Goal: Task Accomplishment & Management: Manage account settings

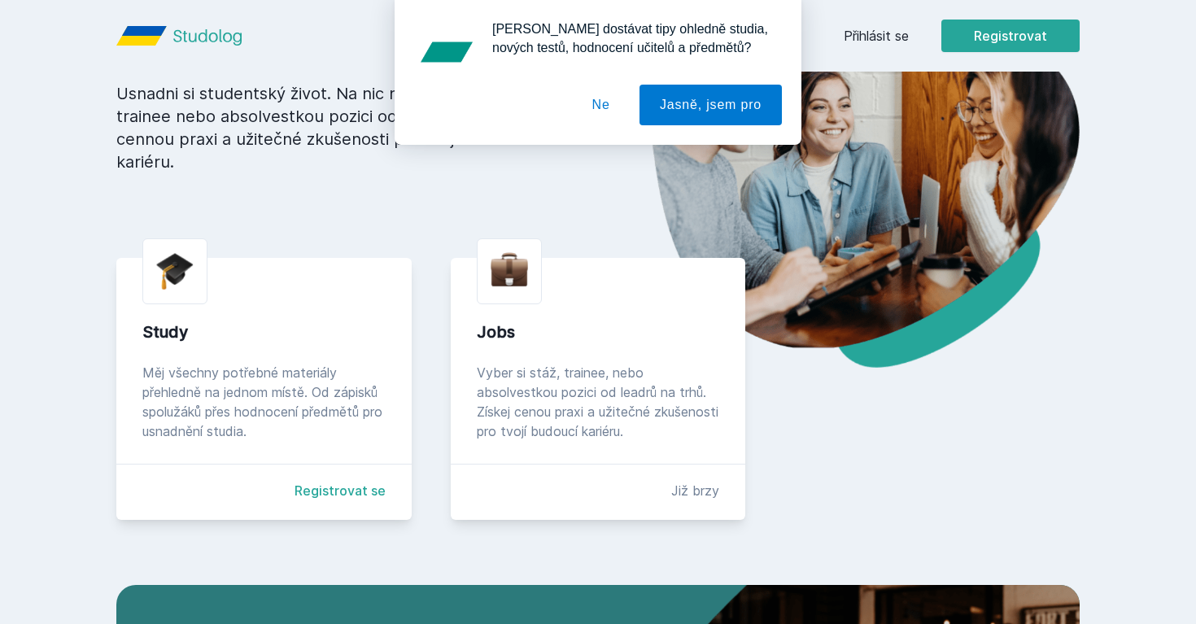
scroll to position [186, 0]
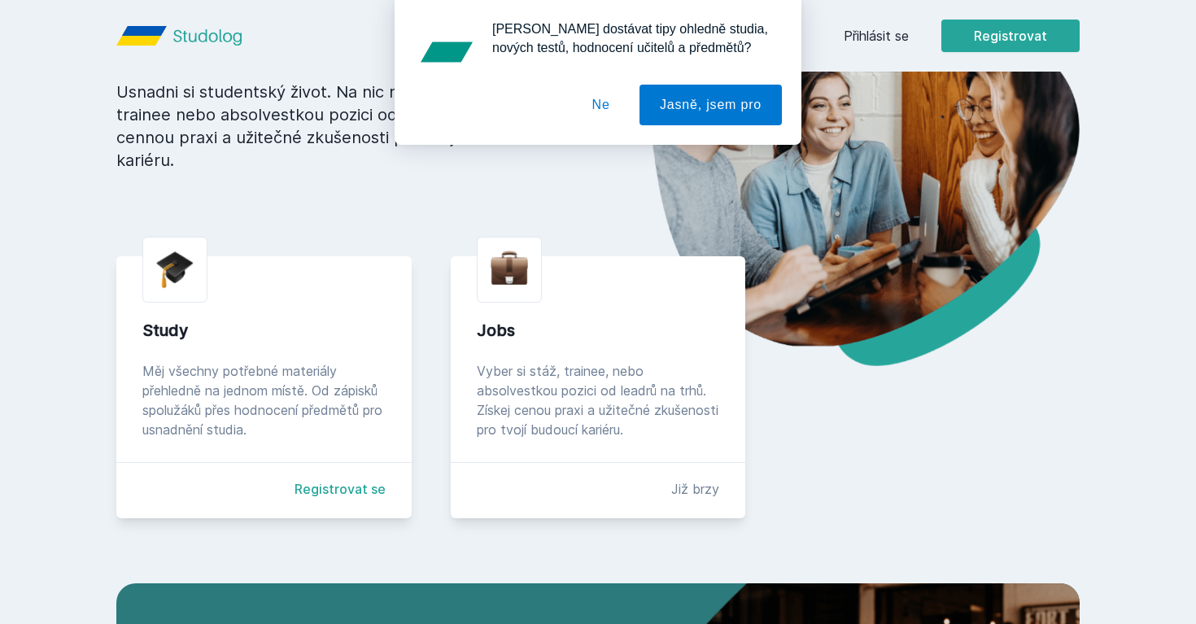
click at [326, 492] on link "Registrovat se" at bounding box center [340, 489] width 91 height 20
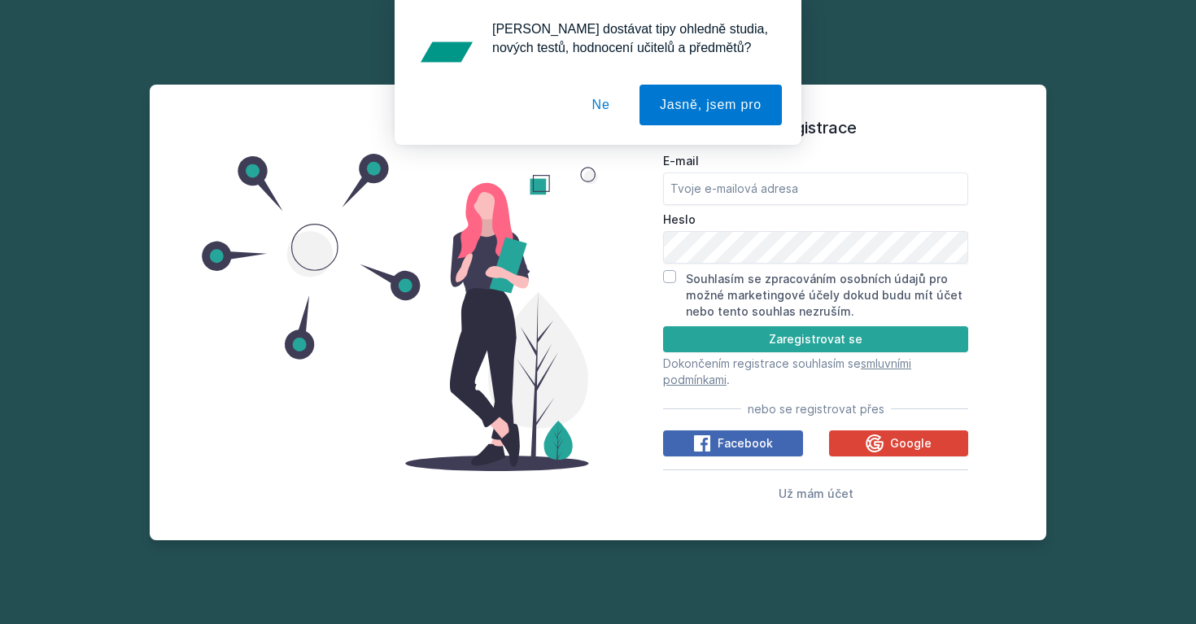
click at [600, 111] on button "Ne" at bounding box center [601, 105] width 59 height 41
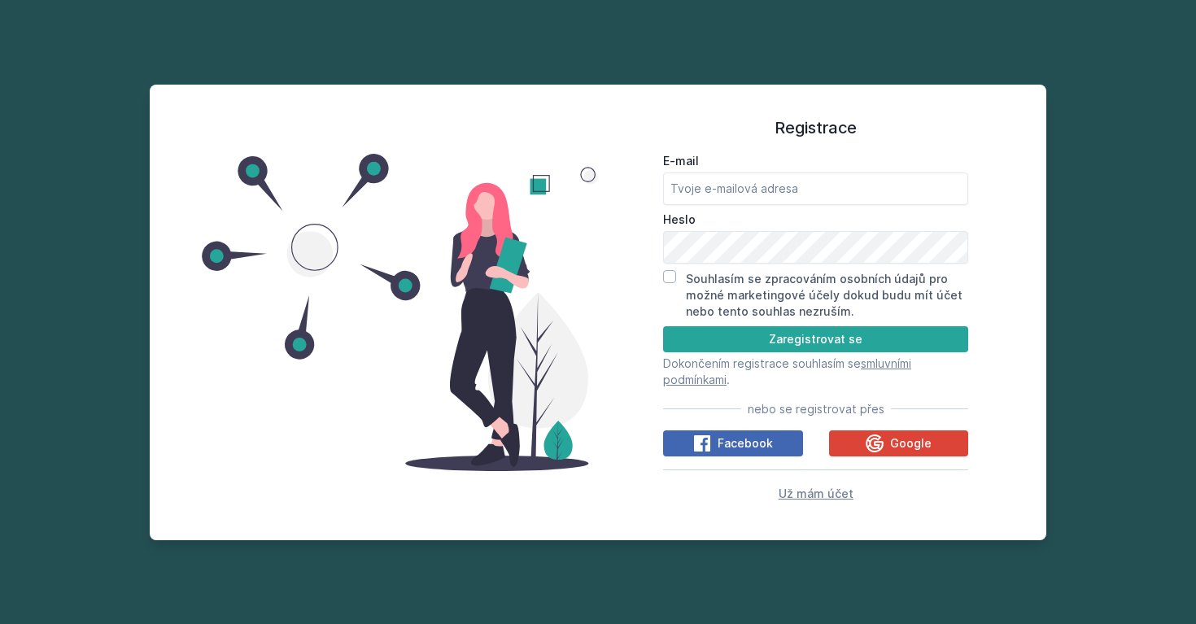
click at [812, 496] on span "Už mám účet" at bounding box center [816, 494] width 75 height 14
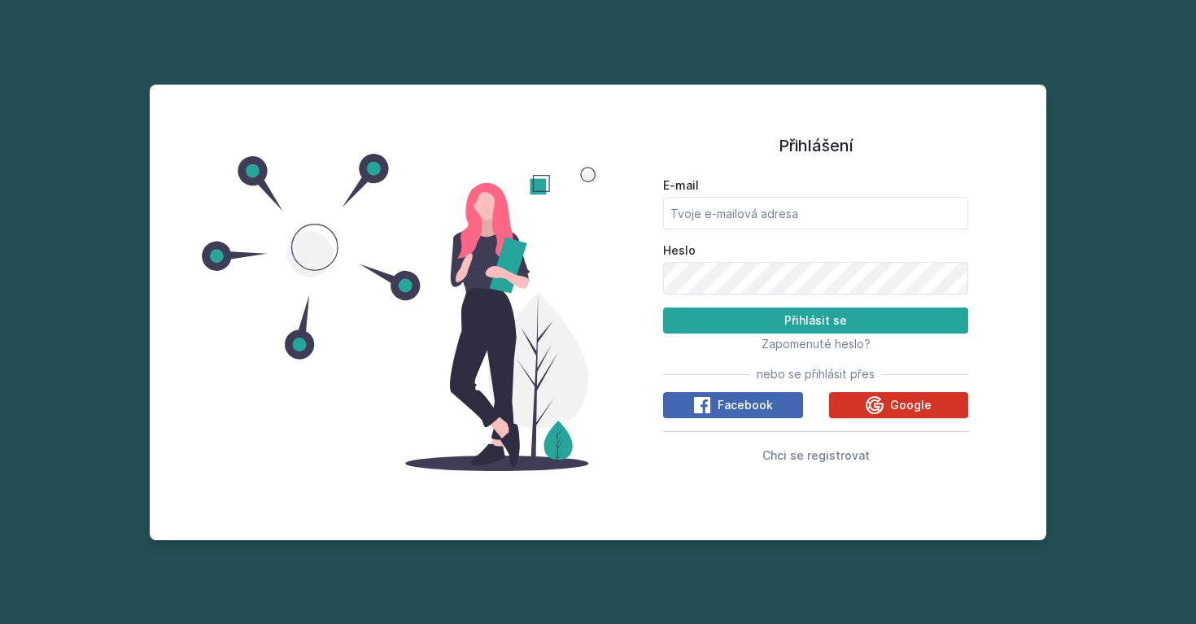
click at [852, 399] on button "Google" at bounding box center [899, 405] width 140 height 26
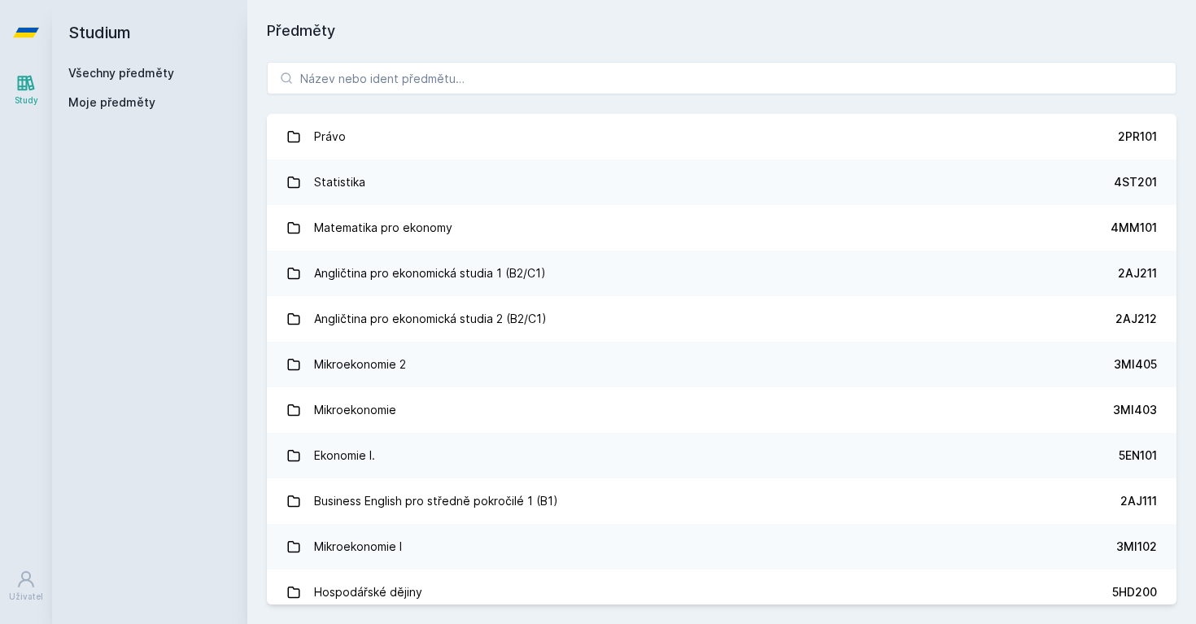
click at [31, 91] on icon at bounding box center [26, 83] width 20 height 20
click at [21, 27] on icon at bounding box center [26, 32] width 26 height 65
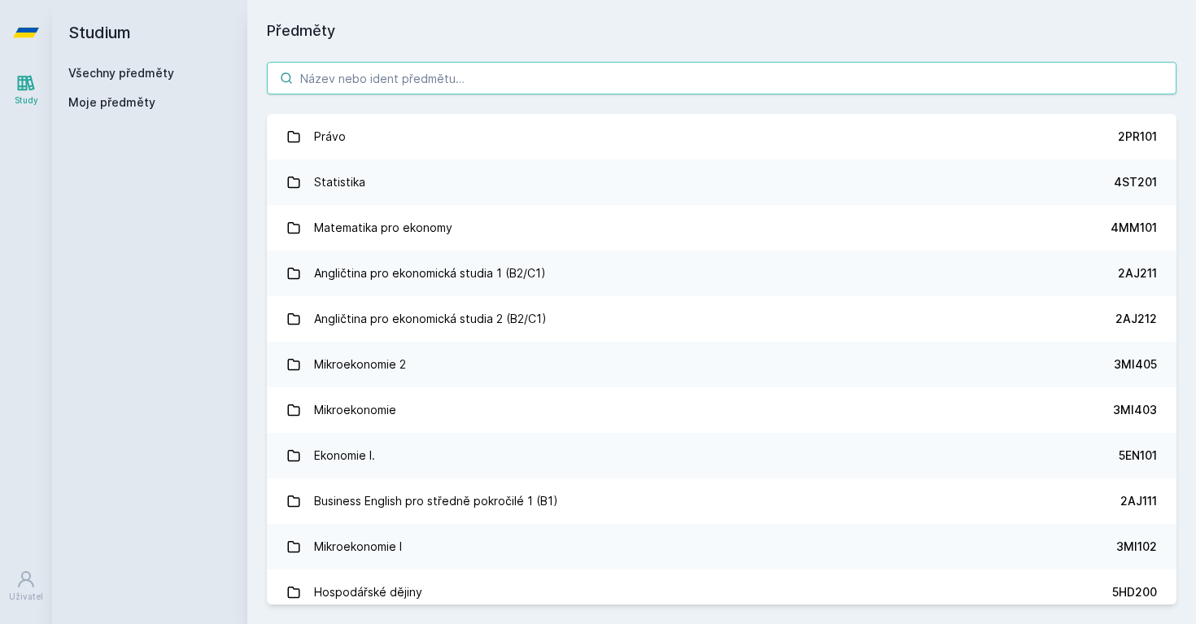
click at [413, 73] on input "search" at bounding box center [722, 78] width 910 height 33
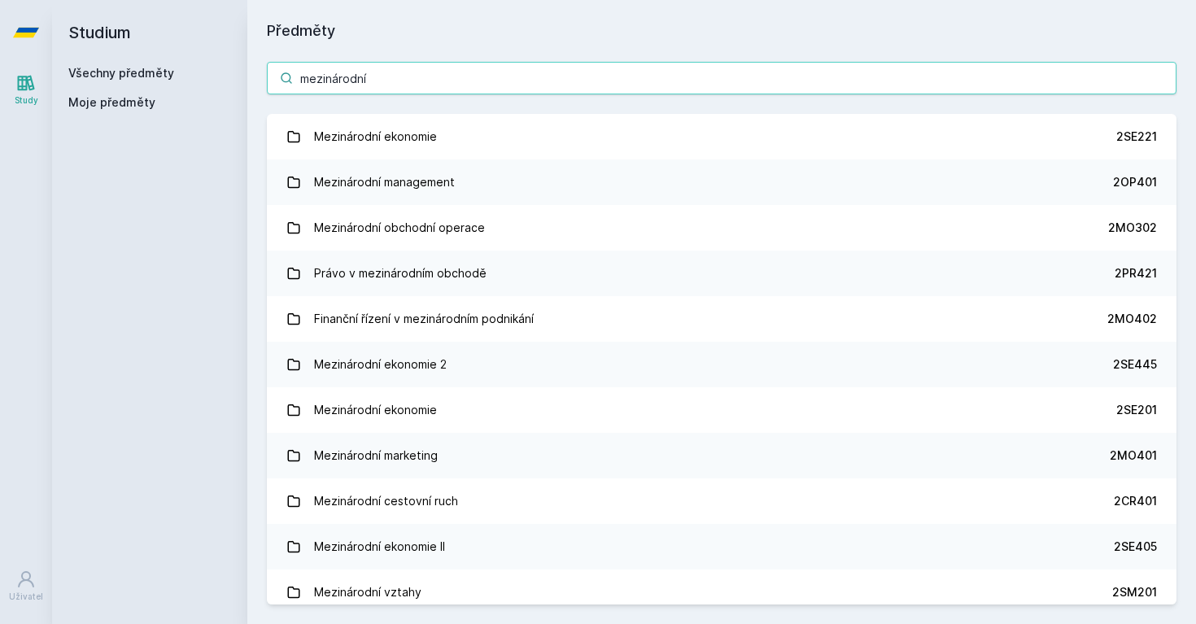
type input "mezinárodní"
